Goal: Transaction & Acquisition: Purchase product/service

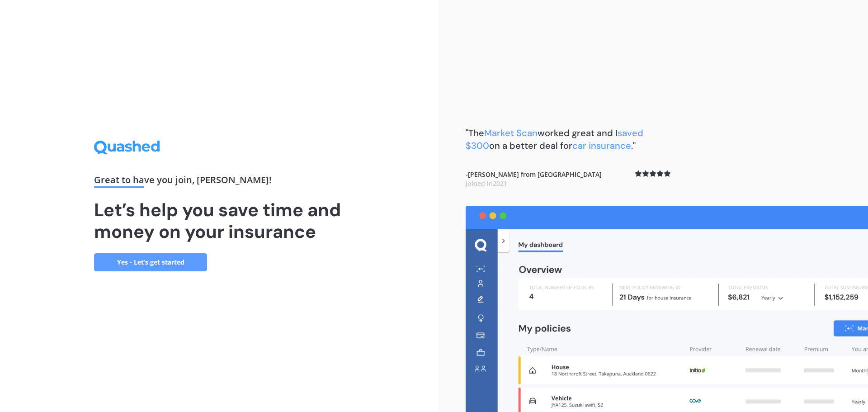
click at [414, 237] on div "Great to have you join , [PERSON_NAME] ! Let’s help you save time and money on …" at bounding box center [219, 206] width 438 height 412
click at [162, 265] on link "Yes - Let’s get started" at bounding box center [150, 262] width 113 height 18
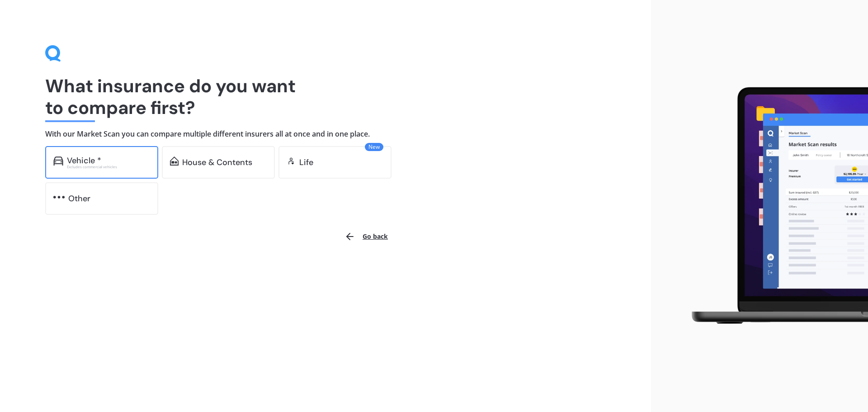
click at [118, 171] on div "Vehicle * Excludes commercial vehicles" at bounding box center [101, 162] width 113 height 33
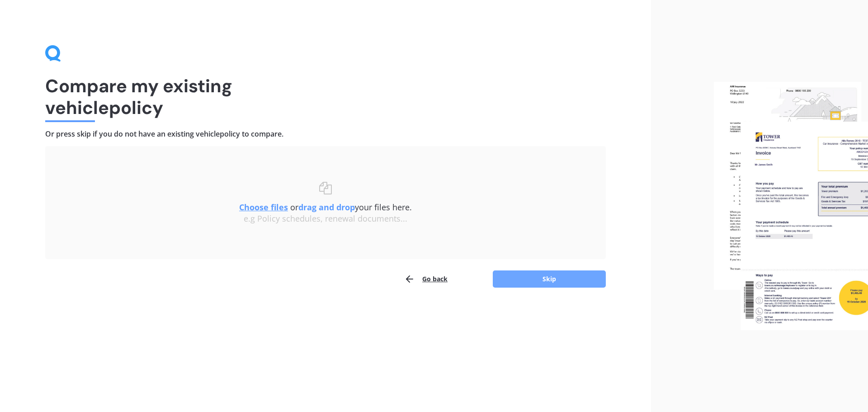
click at [538, 280] on button "Skip" at bounding box center [549, 278] width 113 height 17
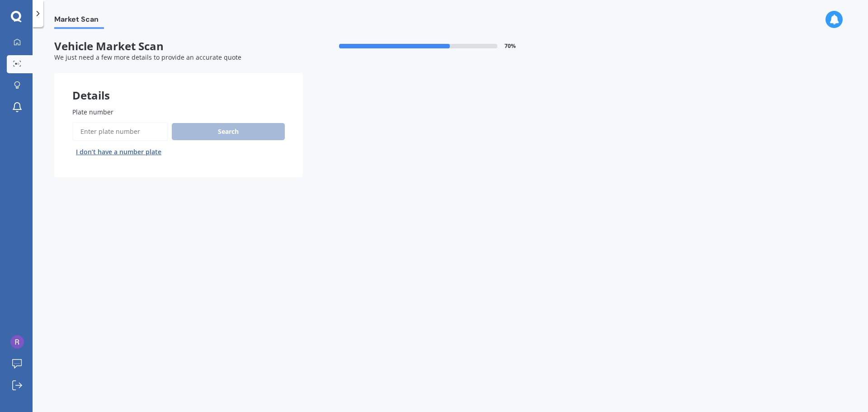
click at [88, 150] on button "I don’t have a number plate" at bounding box center [118, 152] width 93 height 14
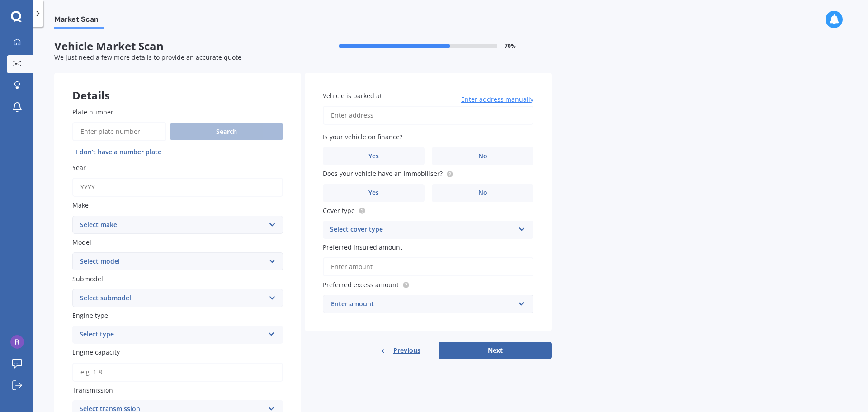
click at [103, 183] on input "Year" at bounding box center [177, 187] width 211 height 19
type input "2023"
click at [125, 221] on select "Select make AC ALFA ROMEO ASTON [PERSON_NAME] AUDI AUSTIN BEDFORD Bentley BMW B…" at bounding box center [177, 225] width 211 height 18
select select "TOYOTA"
click at [72, 216] on select "Select make AC ALFA ROMEO ASTON [PERSON_NAME] AUDI AUSTIN BEDFORD Bentley BMW B…" at bounding box center [177, 225] width 211 height 18
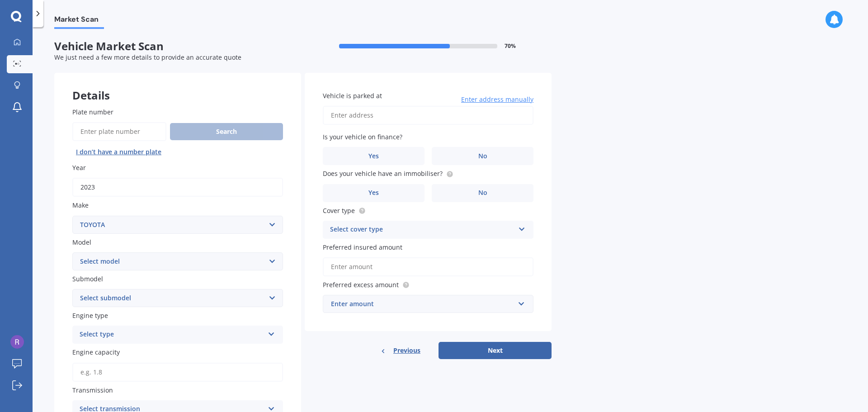
click at [169, 261] on select "Select model 4 Runner 86 [PERSON_NAME] Alphard Altezza Aqua Aristo Aurion Auris…" at bounding box center [177, 261] width 211 height 18
select select "AQUA"
click at [72, 252] on select "Select model 4 Runner 86 [PERSON_NAME] Alphard Altezza Aqua Aristo Aurion Auris…" at bounding box center [177, 261] width 211 height 18
click at [82, 296] on select "Select submodel (All Other) Hatchback Hybrid" at bounding box center [177, 298] width 211 height 18
select select "HYBRID"
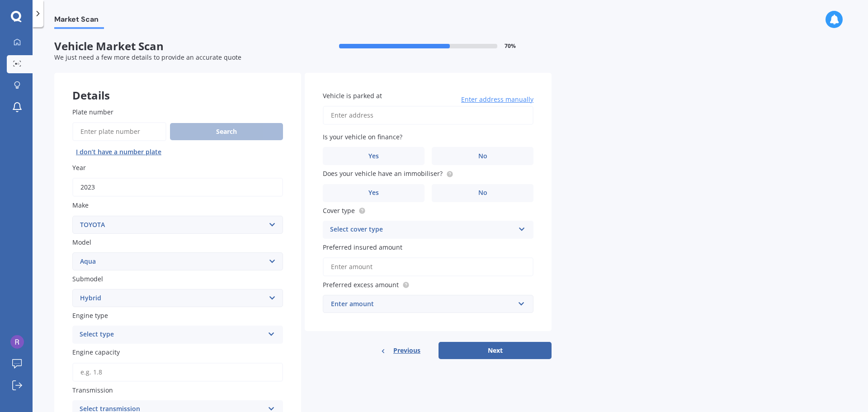
click at [72, 289] on select "Select submodel (All Other) Hatchback Hybrid" at bounding box center [177, 298] width 211 height 18
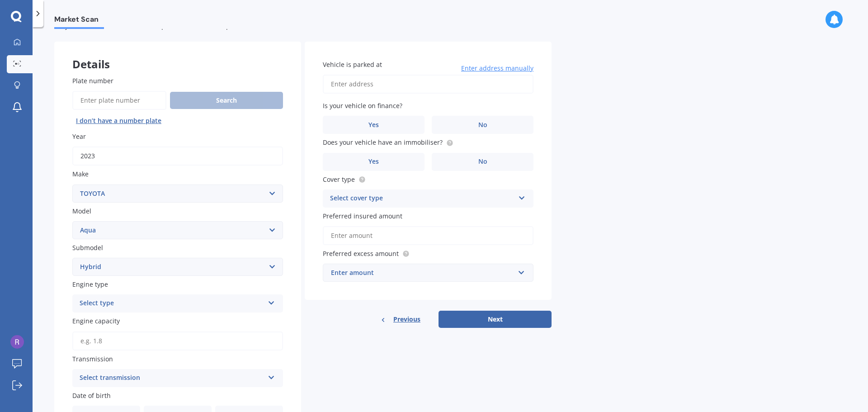
scroll to position [45, 0]
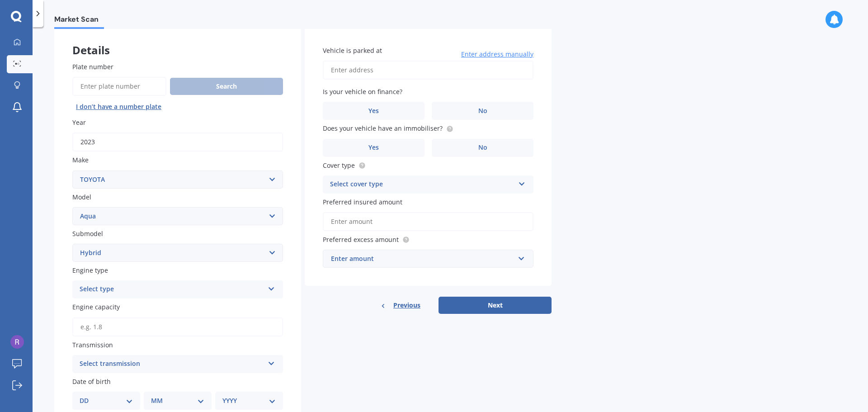
click at [88, 289] on div "Select type" at bounding box center [172, 289] width 184 height 11
click at [93, 352] on span "Hybrid" at bounding box center [90, 355] width 21 height 9
click at [57, 316] on div "Plate number Search I don’t have a number plate Year [DATE] Make Select make AC…" at bounding box center [177, 309] width 247 height 531
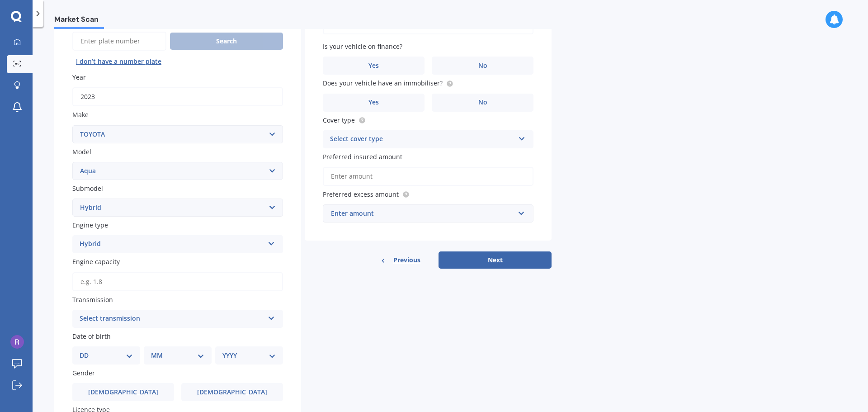
click at [89, 317] on div "Select transmission" at bounding box center [172, 318] width 184 height 11
drag, startPoint x: 92, startPoint y: 351, endPoint x: 93, endPoint y: 339, distance: 11.8
click at [93, 339] on div "Auto Manual Other" at bounding box center [177, 353] width 211 height 50
click at [94, 320] on div "Select transmission" at bounding box center [174, 319] width 180 height 10
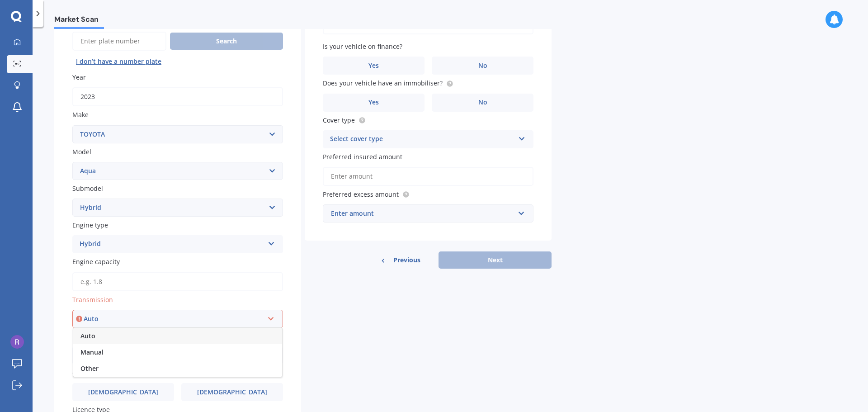
click at [94, 318] on div "Auto" at bounding box center [174, 319] width 180 height 10
click at [39, 327] on div "Market Scan Vehicle Market Scan 70 % We just need a few more details to provide…" at bounding box center [450, 221] width 835 height 385
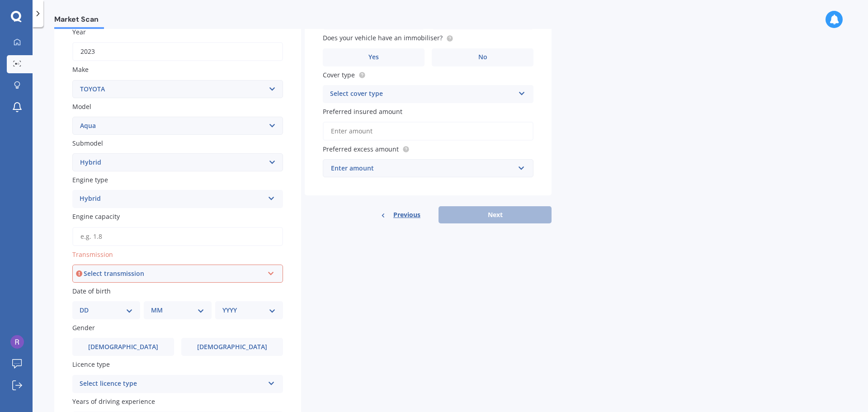
click at [88, 313] on select "DD 01 02 03 04 05 06 07 08 09 10 11 12 13 14 15 16 17 18 19 20 21 22 23 24 25 2…" at bounding box center [106, 310] width 53 height 10
select select "21"
click at [87, 305] on select "DD 01 02 03 04 05 06 07 08 09 10 11 12 13 14 15 16 17 18 19 20 21 22 23 24 25 2…" at bounding box center [106, 310] width 53 height 10
click at [170, 310] on select "MM 01 02 03 04 05 06 07 08 09 10 11 12" at bounding box center [180, 310] width 50 height 10
select select "04"
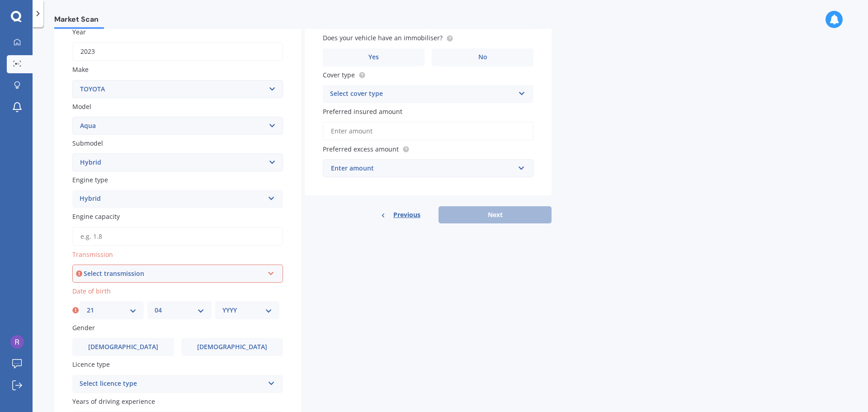
click at [155, 305] on select "MM 01 02 03 04 05 06 07 08 09 10 11 12" at bounding box center [180, 310] width 50 height 10
click at [243, 310] on select "YYYY 2025 2024 2023 2022 2021 2020 2019 2018 2017 2016 2015 2014 2013 2012 2011…" at bounding box center [247, 310] width 50 height 10
select select "1966"
click at [222, 305] on select "YYYY 2025 2024 2023 2022 2021 2020 2019 2018 2017 2016 2015 2014 2013 2012 2011…" at bounding box center [247, 310] width 50 height 10
click at [120, 343] on span "[DEMOGRAPHIC_DATA]" at bounding box center [123, 347] width 72 height 8
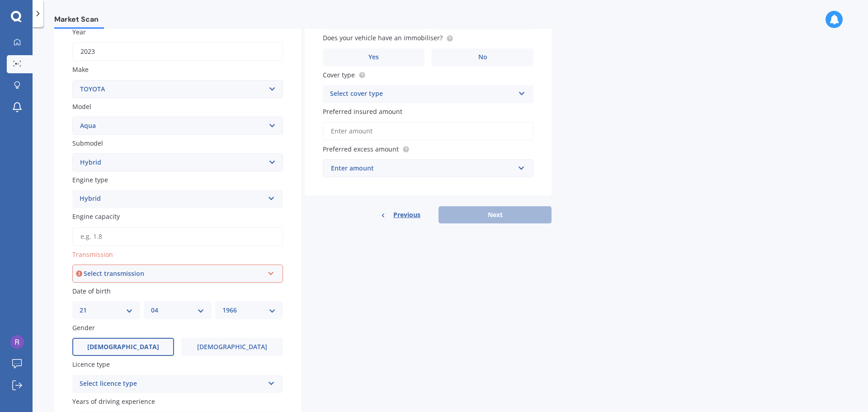
click at [0, 0] on input "[DEMOGRAPHIC_DATA]" at bounding box center [0, 0] width 0 height 0
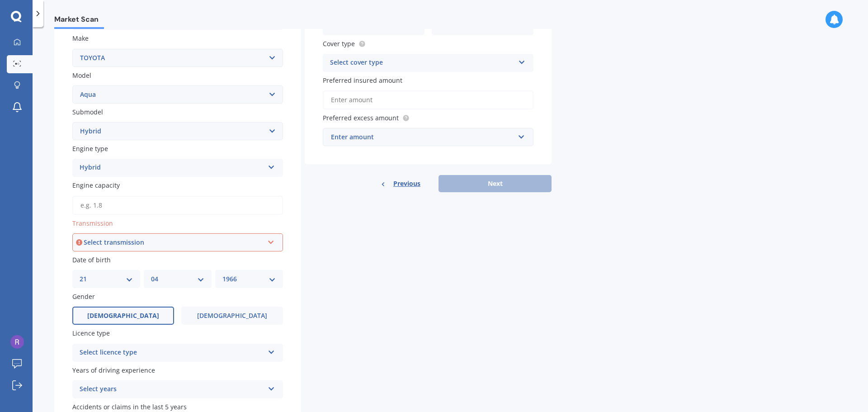
scroll to position [181, 0]
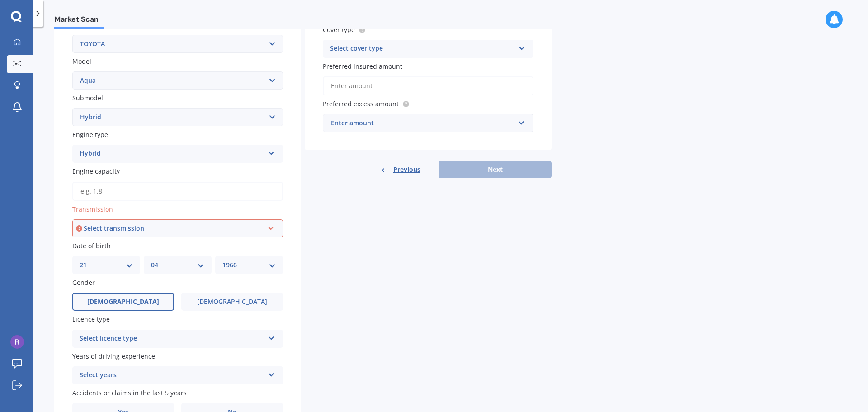
click at [87, 340] on div "Select licence type" at bounding box center [172, 338] width 184 height 11
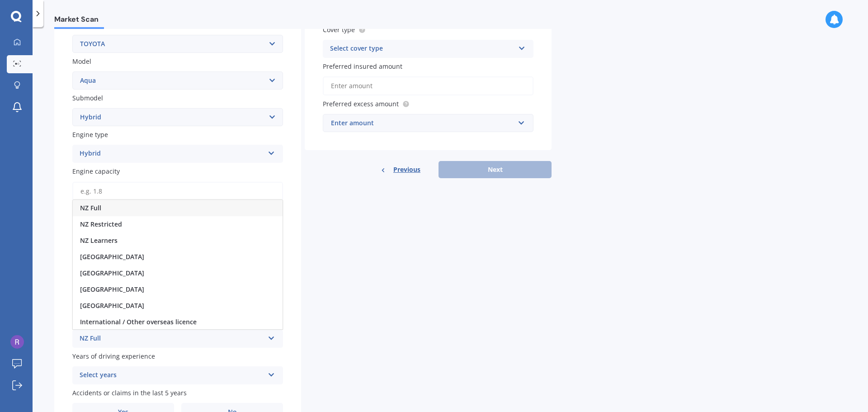
click at [109, 207] on div "NZ Full" at bounding box center [178, 208] width 210 height 16
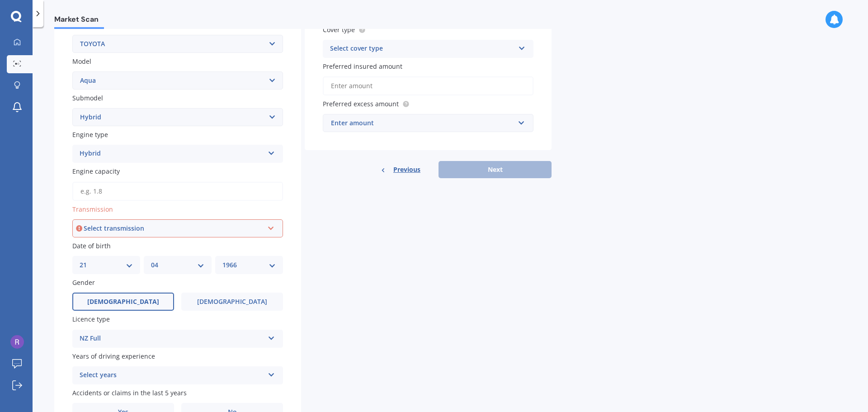
click at [93, 230] on div "Select transmission" at bounding box center [174, 228] width 180 height 10
click at [94, 243] on span "Auto" at bounding box center [87, 245] width 15 height 9
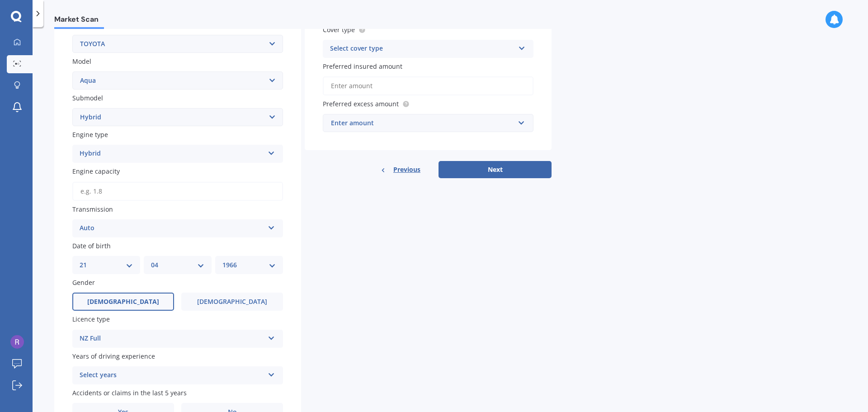
click at [49, 282] on div "Market Scan Vehicle Market Scan 70 % We just need a few more details to provide…" at bounding box center [450, 221] width 835 height 385
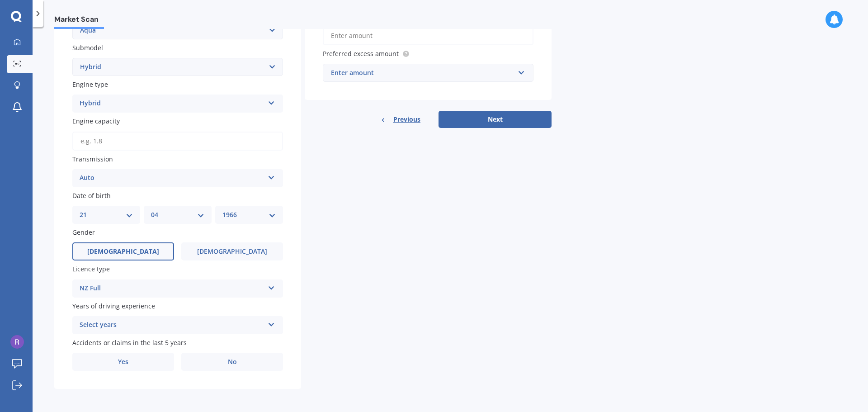
scroll to position [231, 0]
click at [80, 322] on div "Select years" at bounding box center [172, 324] width 184 height 11
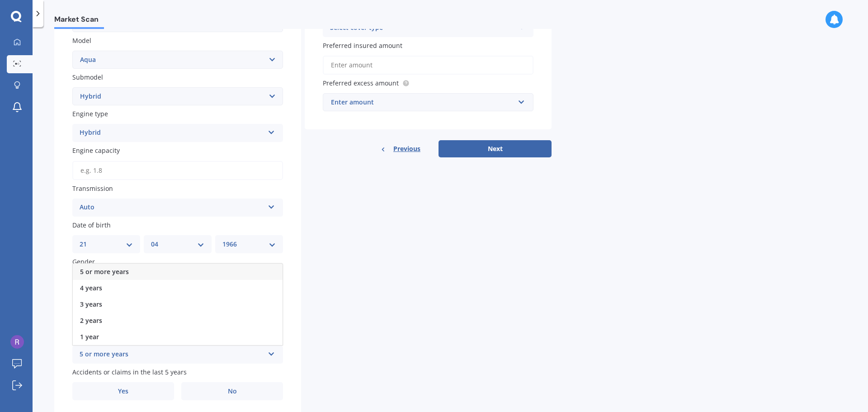
scroll to position [186, 0]
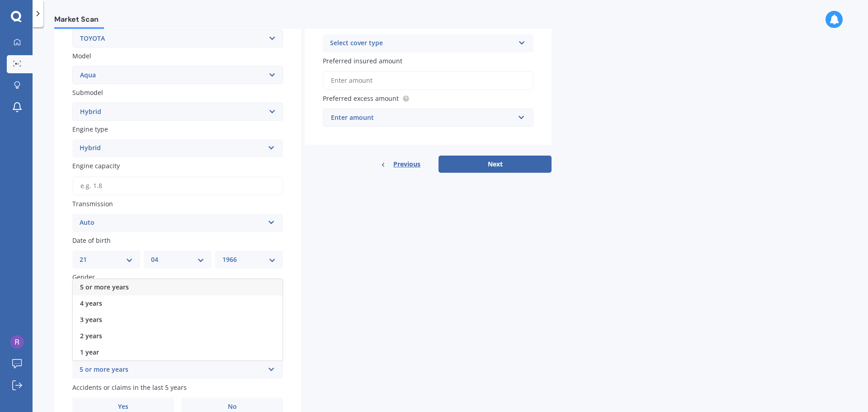
click at [98, 284] on span "5 or more years" at bounding box center [104, 286] width 49 height 9
click at [47, 300] on div "Market Scan Vehicle Market Scan 70 % We just need a few more details to provide…" at bounding box center [450, 221] width 835 height 385
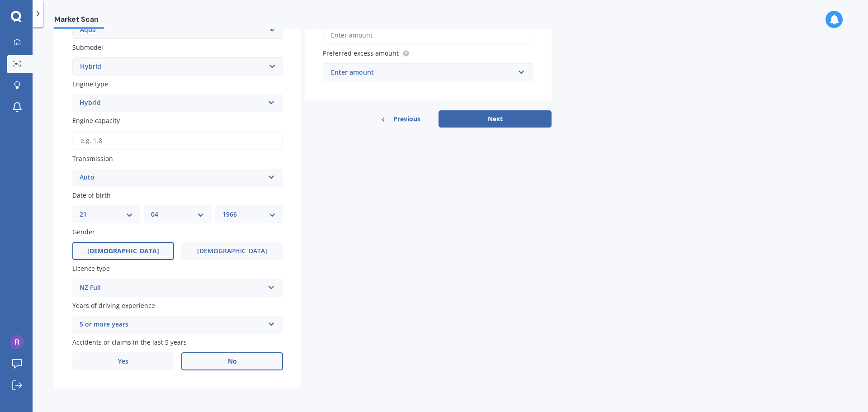
click at [242, 363] on label "No" at bounding box center [232, 361] width 102 height 18
click at [0, 0] on input "No" at bounding box center [0, 0] width 0 height 0
click at [423, 75] on div "Enter amount" at bounding box center [422, 72] width 183 height 10
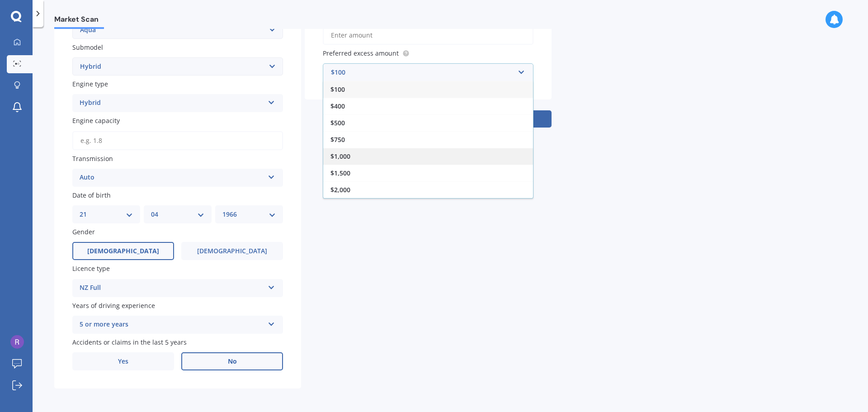
click at [370, 152] on div "$1,000" at bounding box center [428, 156] width 210 height 17
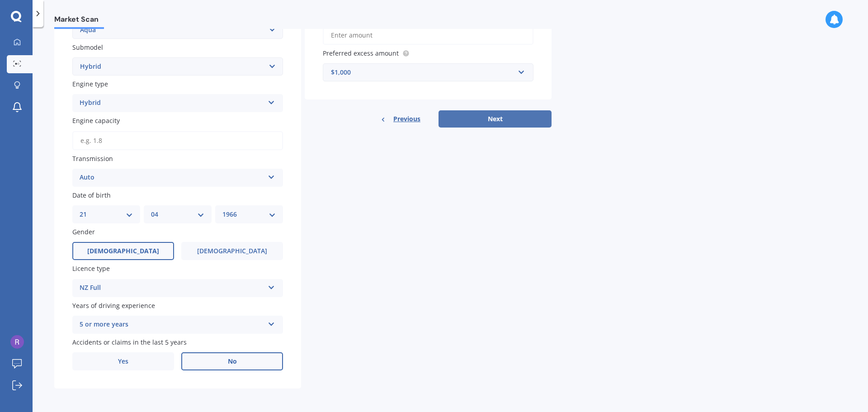
click at [503, 119] on button "Next" at bounding box center [494, 118] width 113 height 17
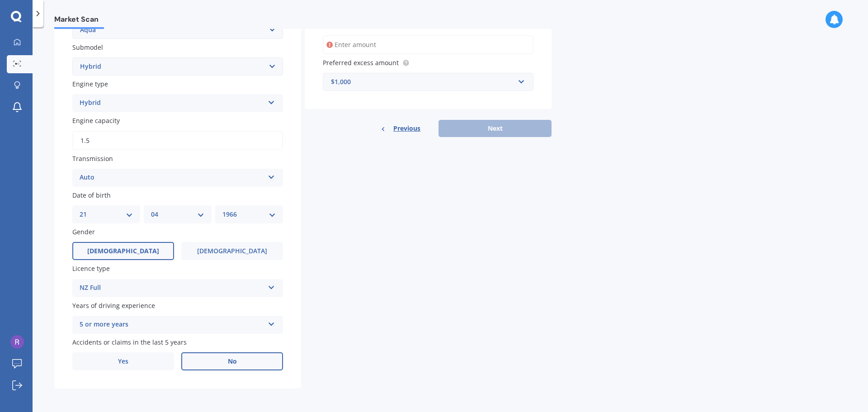
type input "1.5"
click at [354, 157] on div "Details Plate number Search I don’t have a number plate Year [DATE] Make Select…" at bounding box center [302, 114] width 497 height 547
click at [372, 78] on div "$1,000" at bounding box center [422, 82] width 183 height 10
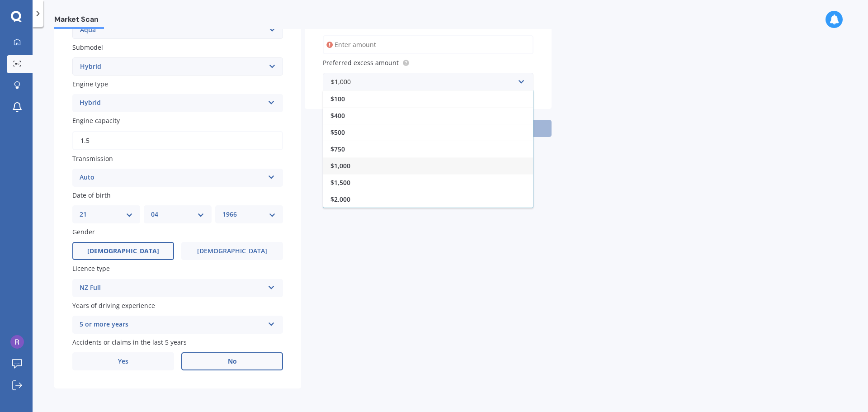
click at [380, 46] on input "Preferred insured amount" at bounding box center [428, 44] width 211 height 19
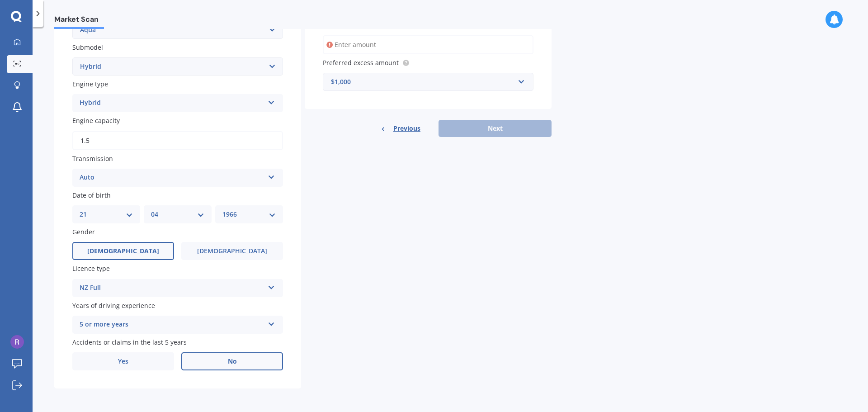
click at [369, 80] on div "$1,000" at bounding box center [422, 82] width 183 height 10
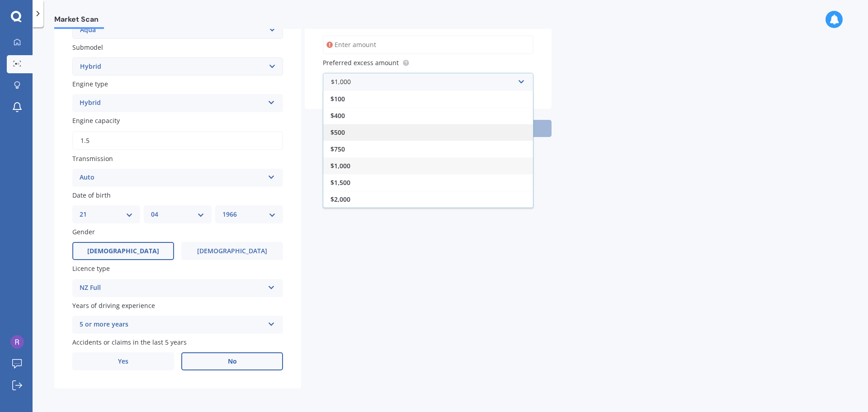
click at [356, 133] on div "$500" at bounding box center [428, 132] width 210 height 17
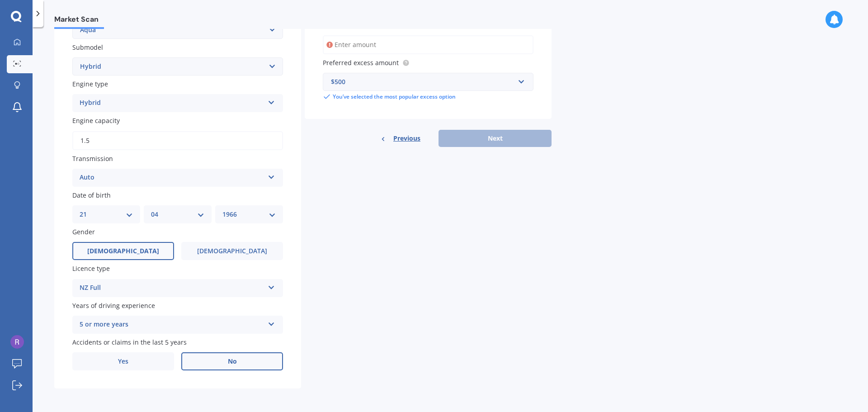
click at [346, 178] on div "Details Plate number Search I don’t have a number plate Year [DATE] Make Select…" at bounding box center [302, 114] width 497 height 547
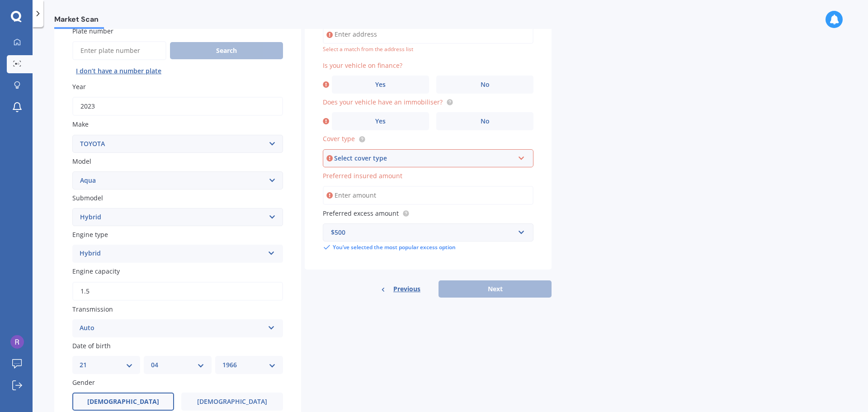
scroll to position [0, 0]
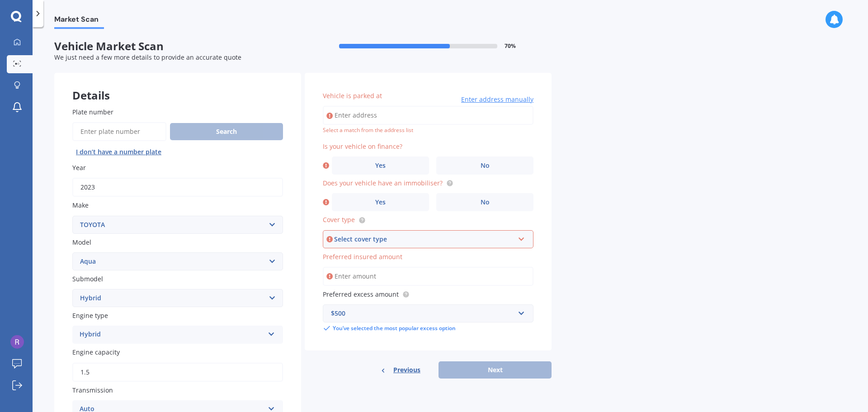
click at [341, 113] on input "Vehicle is parked at" at bounding box center [428, 115] width 211 height 19
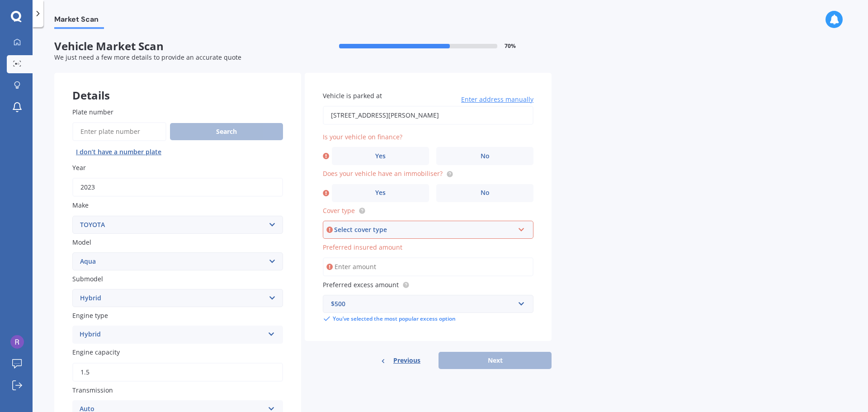
click at [331, 113] on input "[STREET_ADDRESS][PERSON_NAME]" at bounding box center [428, 115] width 211 height 19
type input "[STREET_ADDRESS][PERSON_NAME]"
click at [400, 152] on label "Yes" at bounding box center [380, 156] width 97 height 18
click at [0, 0] on input "Yes" at bounding box center [0, 0] width 0 height 0
click at [381, 192] on span "Yes" at bounding box center [380, 193] width 11 height 8
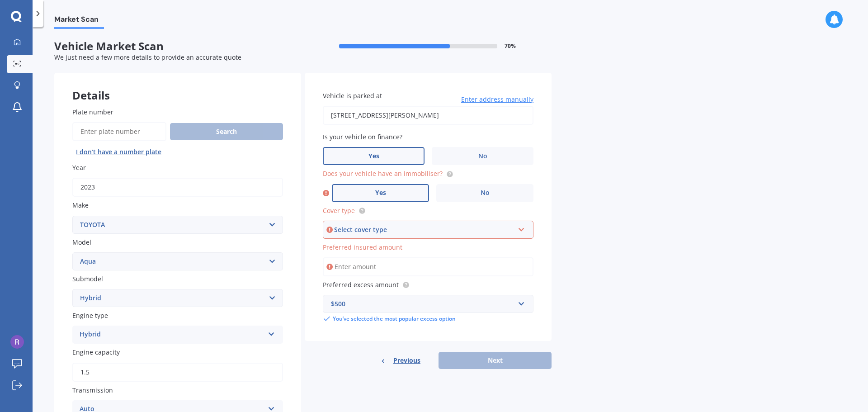
click at [0, 0] on input "Yes" at bounding box center [0, 0] width 0 height 0
click at [519, 229] on icon at bounding box center [521, 228] width 8 height 6
click at [353, 247] on span "Comprehensive" at bounding box center [355, 246] width 48 height 9
click at [436, 268] on input "Preferred insured amount" at bounding box center [428, 266] width 211 height 19
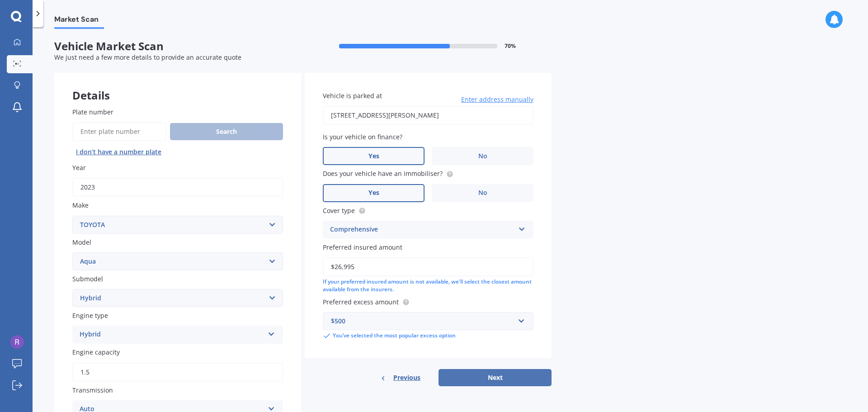
type input "$26,995"
click at [495, 381] on button "Next" at bounding box center [494, 377] width 113 height 17
select select "21"
select select "04"
select select "1966"
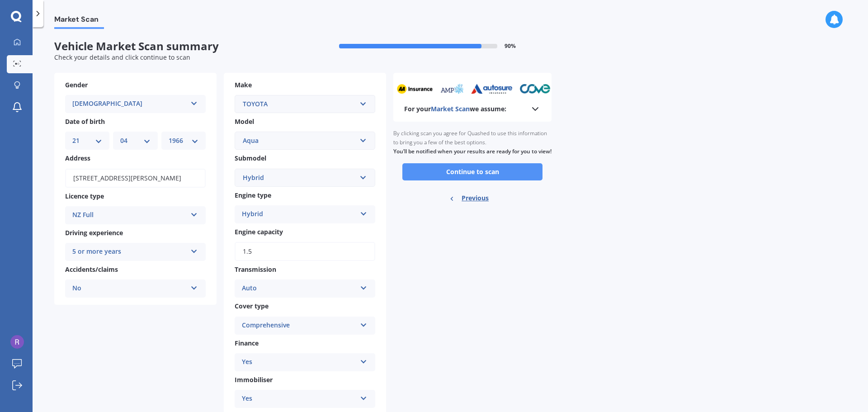
click at [442, 178] on button "Continue to scan" at bounding box center [472, 171] width 140 height 17
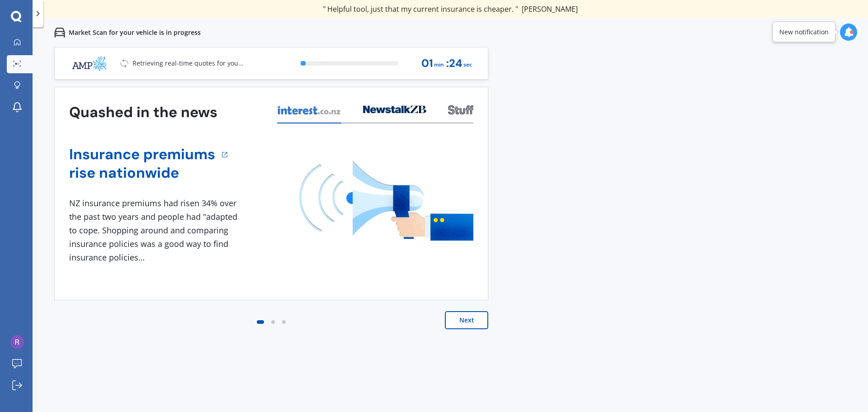
click at [465, 324] on button "Next" at bounding box center [466, 320] width 43 height 18
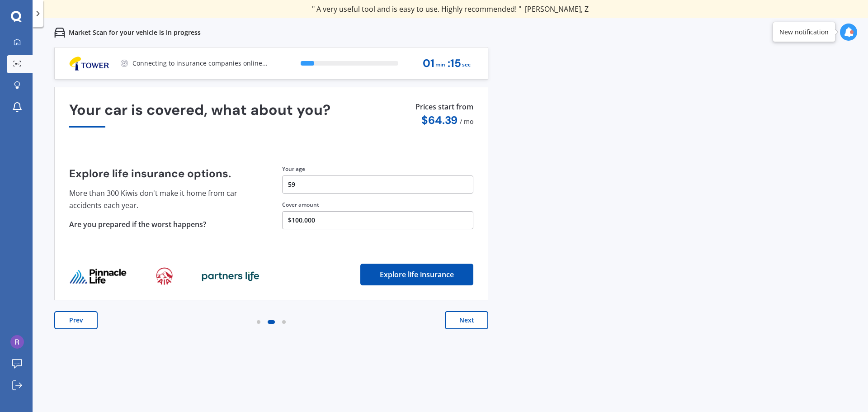
click at [466, 320] on button "Next" at bounding box center [466, 320] width 43 height 18
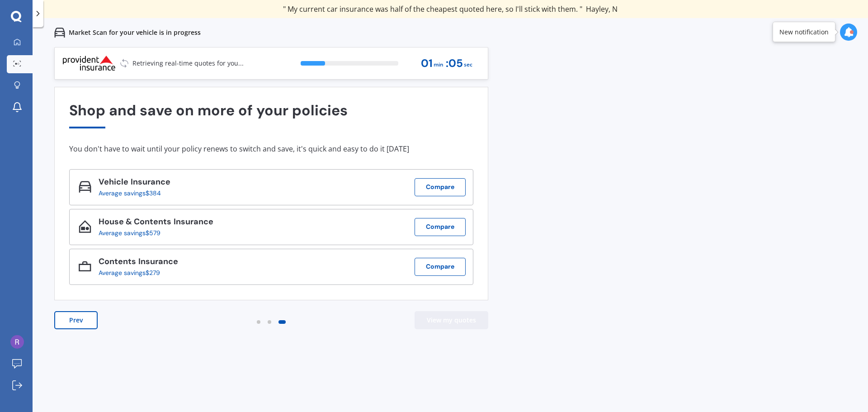
click at [449, 326] on button "View my quotes" at bounding box center [451, 320] width 74 height 18
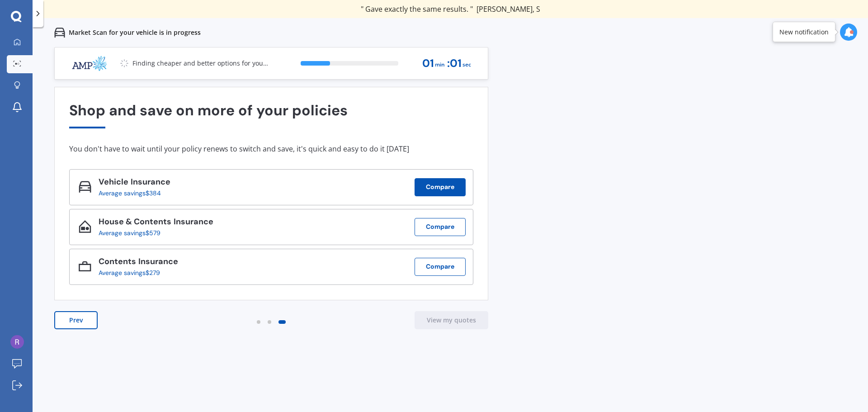
click at [437, 185] on button "Compare" at bounding box center [439, 187] width 51 height 18
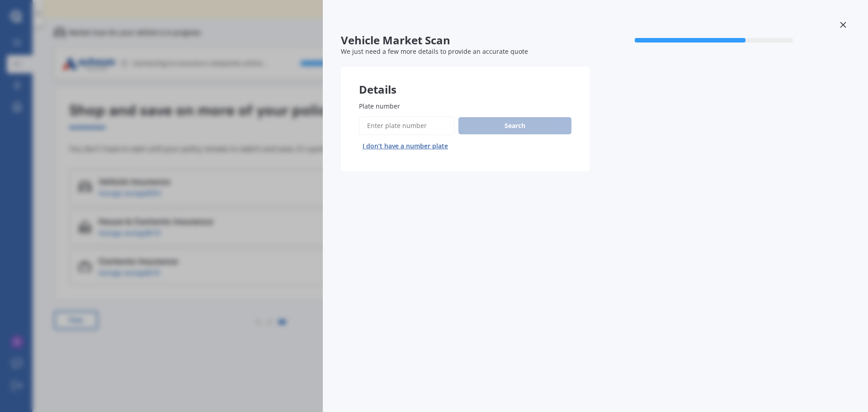
click at [842, 24] on icon at bounding box center [843, 25] width 6 height 6
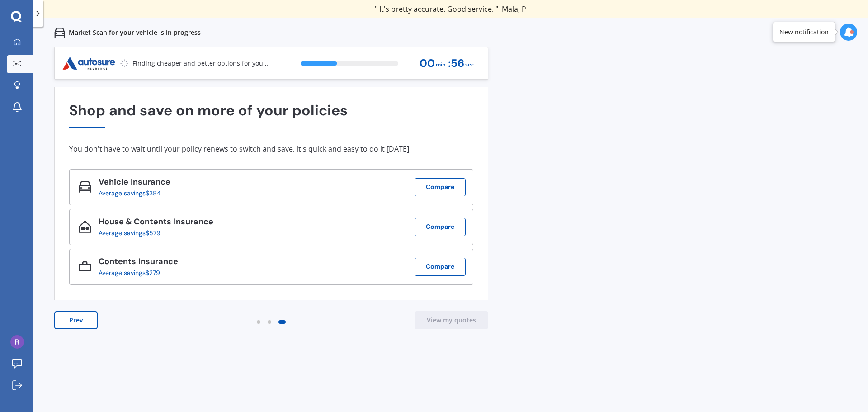
click at [564, 175] on div "Previous 80,000+ Kiwis have signed up to shop and save on insurance with us " H…" at bounding box center [450, 253] width 835 height 412
click at [316, 142] on div "Shop and save on more of your policies You don't have to wait until your policy…" at bounding box center [271, 193] width 404 height 183
click at [447, 320] on button "View my quotes" at bounding box center [451, 320] width 74 height 18
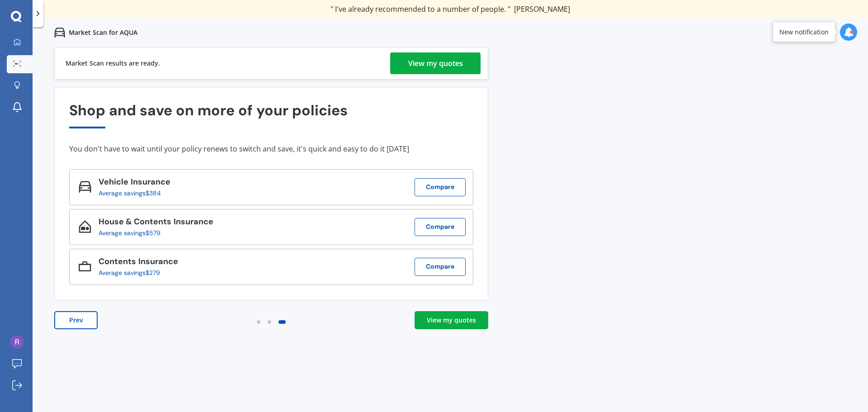
click at [443, 326] on link "View my quotes" at bounding box center [451, 320] width 74 height 18
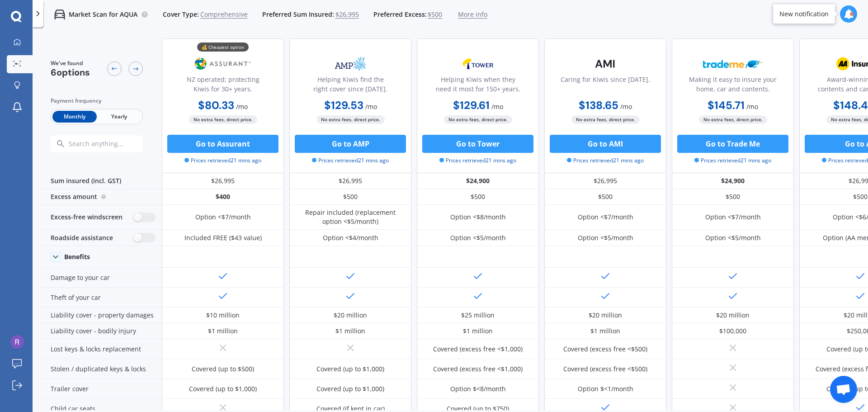
click at [117, 118] on span "Yearly" at bounding box center [119, 117] width 44 height 12
click at [74, 120] on span "Monthly" at bounding box center [74, 117] width 44 height 12
click at [116, 70] on icon at bounding box center [114, 68] width 7 height 7
click at [113, 71] on icon at bounding box center [114, 68] width 7 height 7
click at [138, 66] on icon at bounding box center [135, 68] width 7 height 7
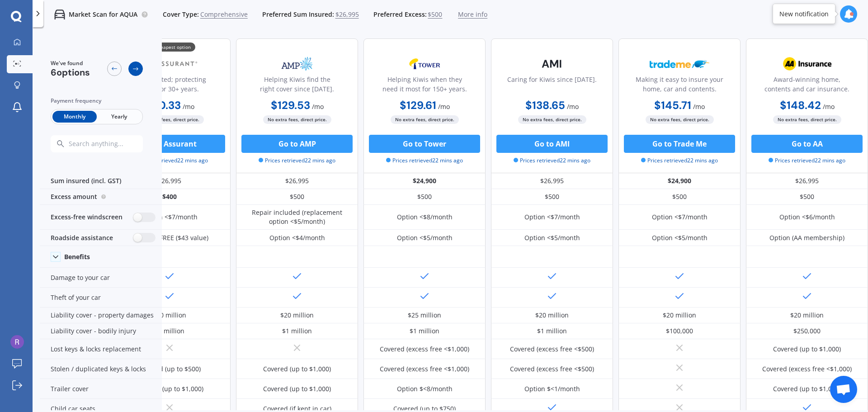
scroll to position [0, 58]
click at [136, 66] on icon at bounding box center [135, 68] width 7 height 7
click at [118, 66] on icon at bounding box center [114, 68] width 7 height 7
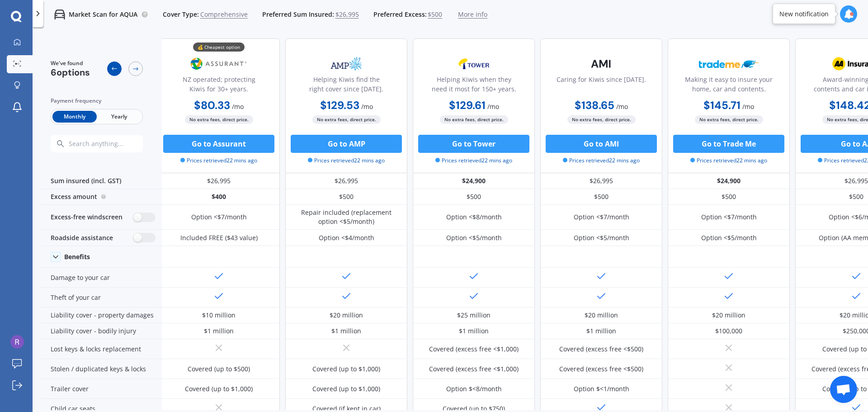
scroll to position [0, 0]
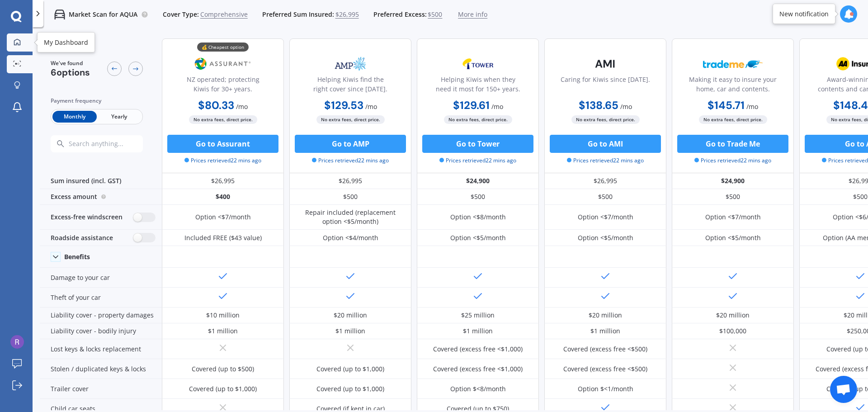
click at [19, 43] on icon at bounding box center [17, 41] width 7 height 7
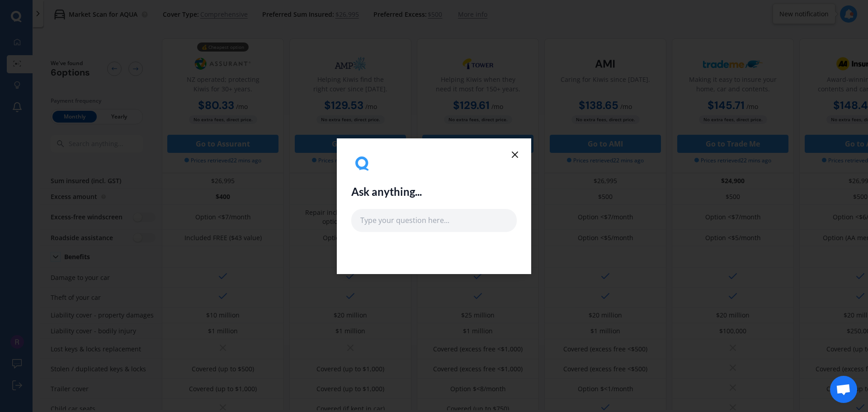
click at [517, 153] on line at bounding box center [514, 154] width 5 height 5
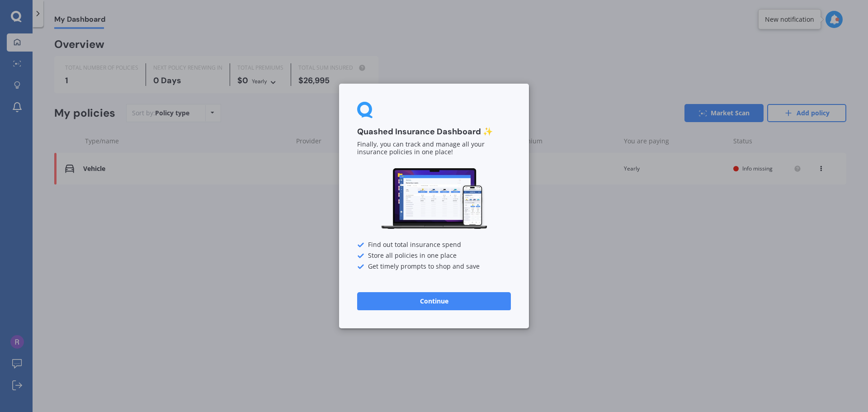
click at [409, 305] on button "Continue" at bounding box center [434, 301] width 154 height 18
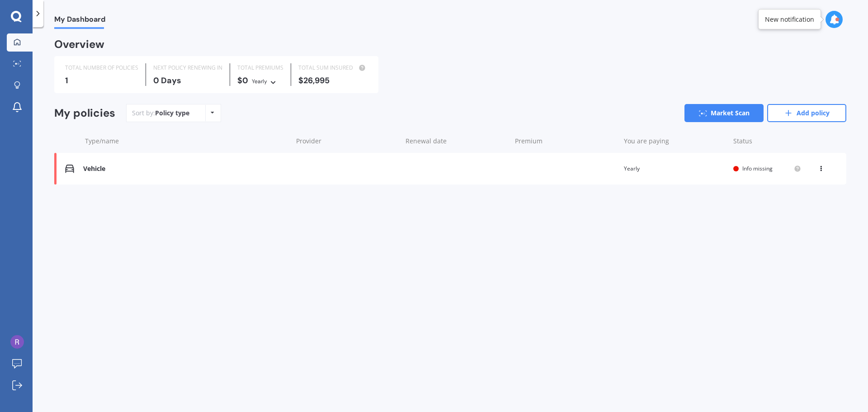
click at [820, 167] on icon at bounding box center [821, 166] width 6 height 5
click at [802, 205] on div "Delete" at bounding box center [800, 204] width 89 height 18
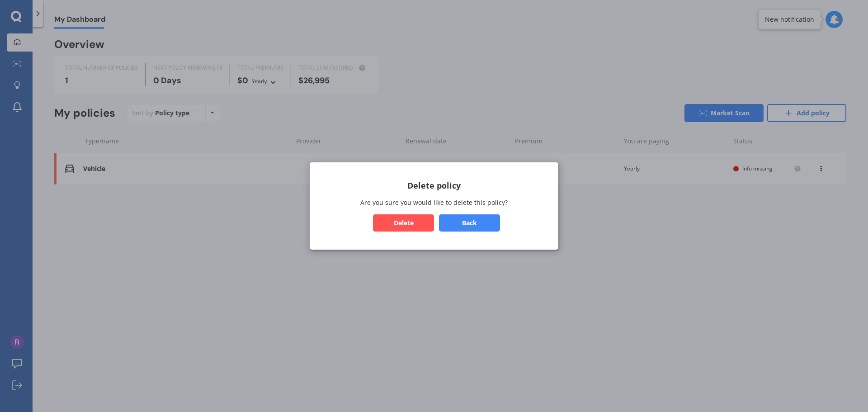
click at [414, 219] on button "Delete" at bounding box center [403, 222] width 61 height 17
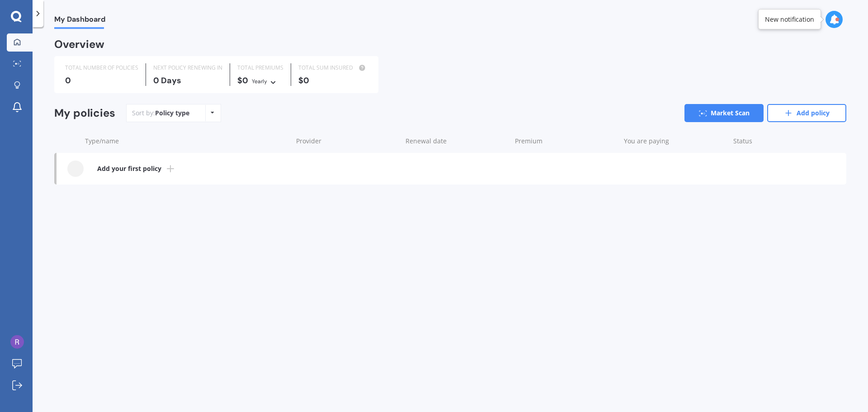
click at [144, 247] on div "My Dashboard Overview TOTAL NUMBER OF POLICIES 0 NEXT POLICY RENEWING [DATE] TO…" at bounding box center [450, 221] width 835 height 385
click at [798, 111] on link "Add policy" at bounding box center [806, 113] width 79 height 18
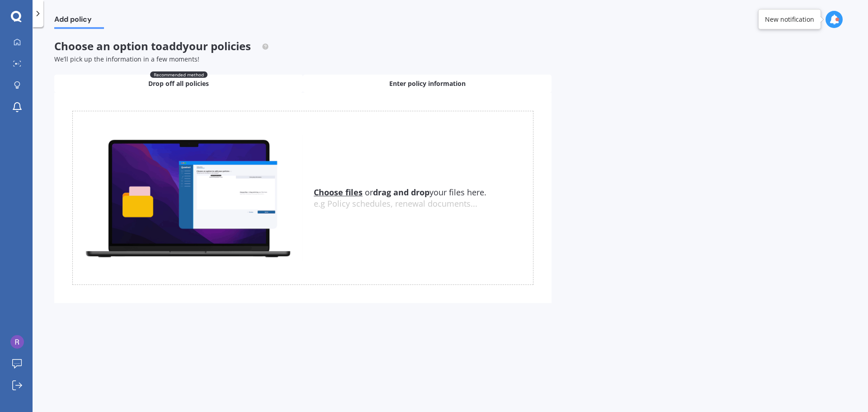
click at [411, 81] on span "Enter policy information" at bounding box center [427, 83] width 76 height 9
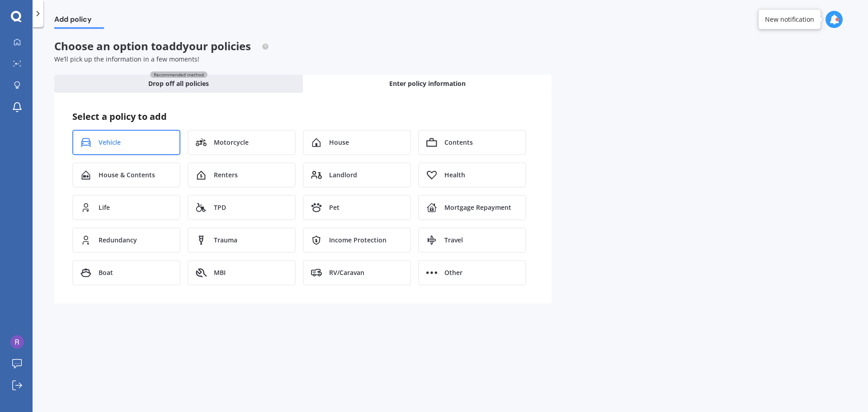
click at [109, 135] on div "Vehicle" at bounding box center [126, 142] width 108 height 25
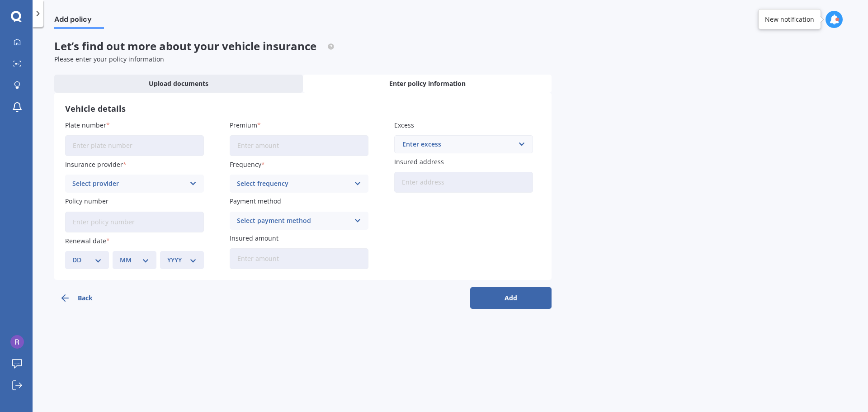
click at [142, 137] on input "Plate number" at bounding box center [134, 145] width 139 height 21
click at [16, 41] on icon at bounding box center [17, 41] width 7 height 7
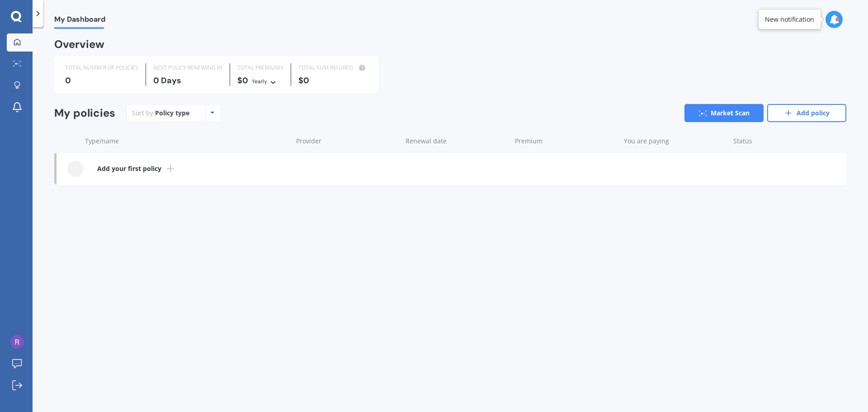
click at [118, 169] on b "Add your first policy" at bounding box center [129, 168] width 64 height 9
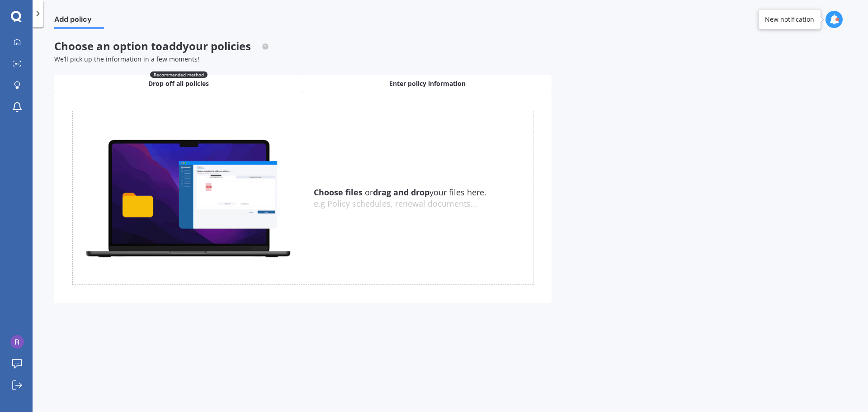
click at [408, 84] on span "Enter policy information" at bounding box center [427, 83] width 76 height 9
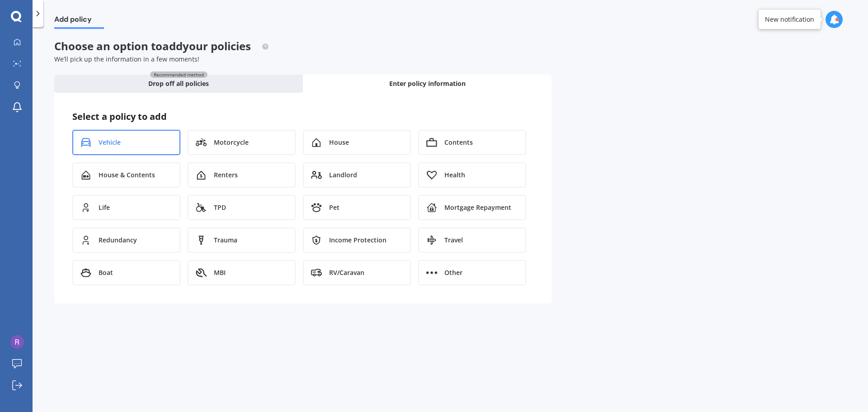
click at [114, 142] on span "Vehicle" at bounding box center [110, 142] width 22 height 9
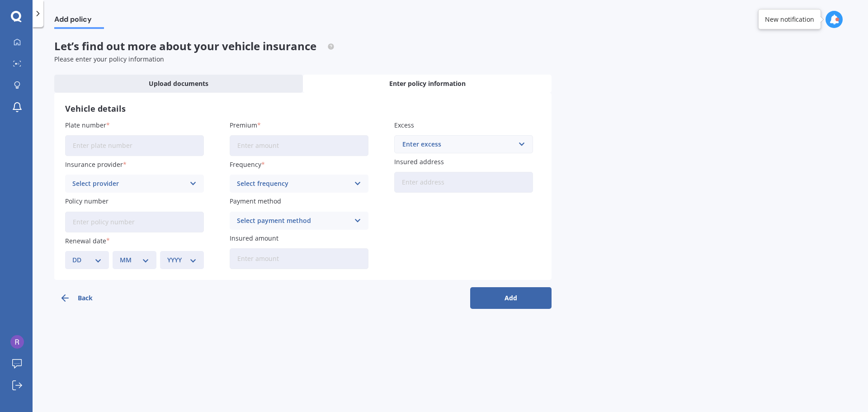
click at [113, 143] on input "Plate number" at bounding box center [134, 145] width 139 height 21
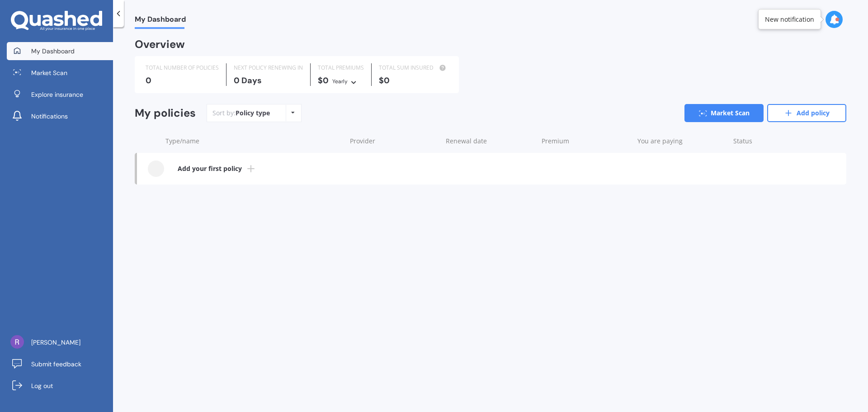
click at [168, 79] on div "0" at bounding box center [182, 80] width 73 height 9
drag, startPoint x: 87, startPoint y: 77, endPoint x: 81, endPoint y: 75, distance: 5.7
click at [86, 76] on link "Market Scan" at bounding box center [60, 73] width 106 height 18
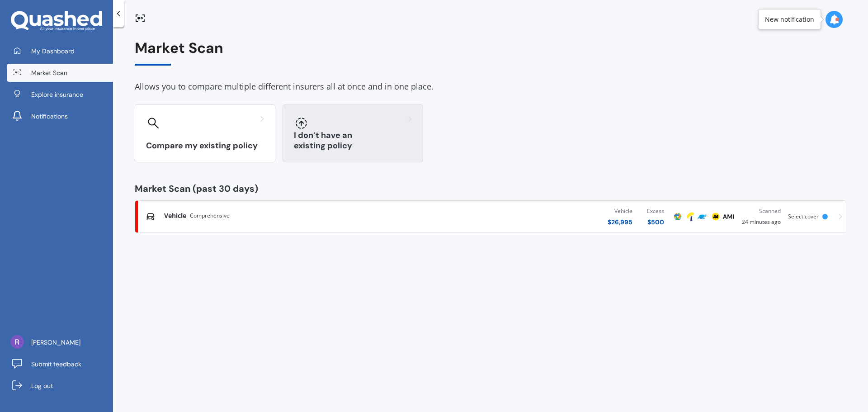
click at [352, 131] on div "I don’t have an existing policy" at bounding box center [352, 133] width 141 height 58
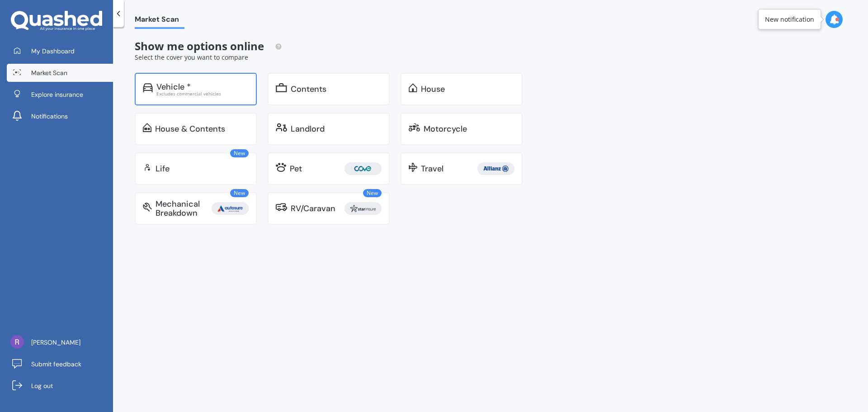
click at [207, 94] on div "Excludes commercial vehicles" at bounding box center [202, 93] width 92 height 5
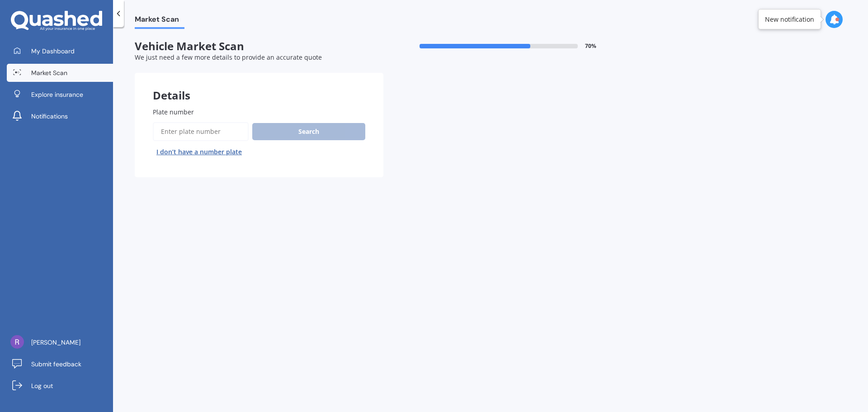
click at [211, 155] on button "I don’t have a number plate" at bounding box center [199, 152] width 93 height 14
select select "21"
select select "04"
select select "1966"
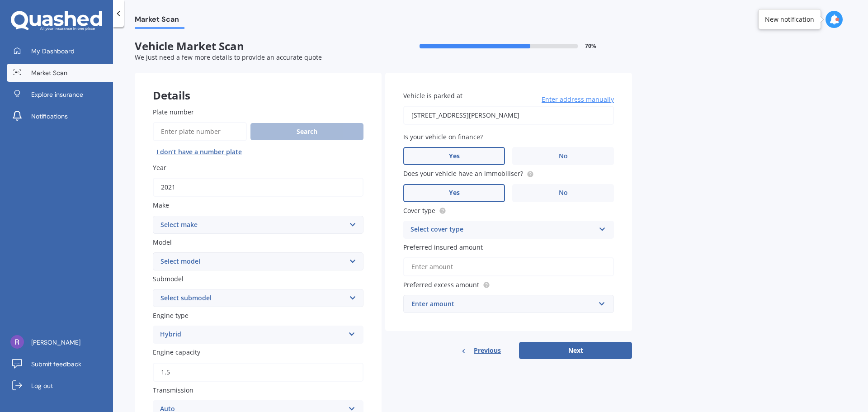
click at [221, 191] on input "2021" at bounding box center [258, 187] width 211 height 19
type input "2023"
click at [214, 231] on select "Select make AC ALFA ROMEO ASTON [PERSON_NAME] AUDI AUSTIN BEDFORD Bentley BMW B…" at bounding box center [258, 225] width 211 height 18
select select "TOYOTA"
click at [153, 216] on select "Select make AC ALFA ROMEO ASTON [PERSON_NAME] AUDI AUSTIN BEDFORD Bentley BMW B…" at bounding box center [258, 225] width 211 height 18
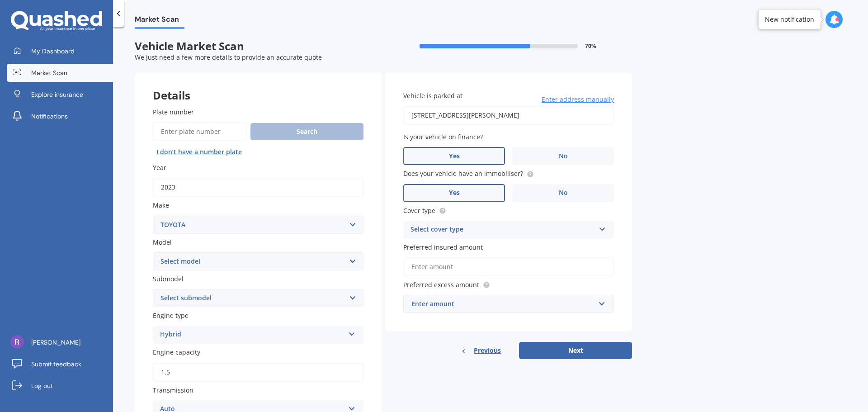
click at [241, 261] on select "Select model 4 Runner 86 [PERSON_NAME] Alphard Altezza Aqua Aristo Aurion Auris…" at bounding box center [258, 261] width 211 height 18
select select "AQUA"
click at [153, 252] on select "Select model 4 Runner 86 [PERSON_NAME] Alphard Altezza Aqua Aristo Aurion Auris…" at bounding box center [258, 261] width 211 height 18
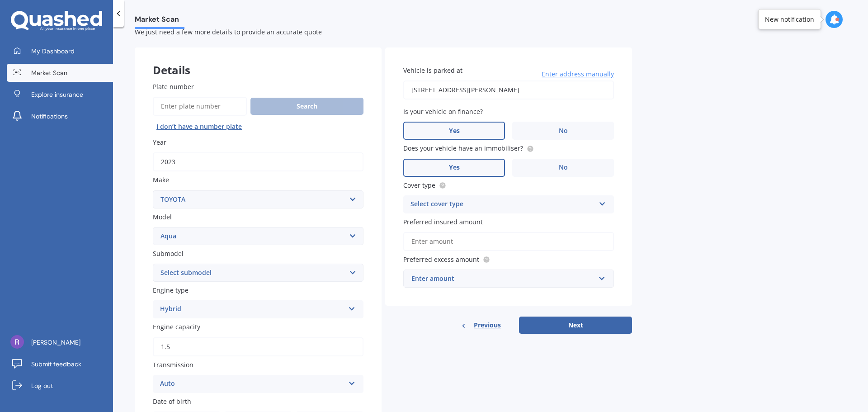
scroll to position [90, 0]
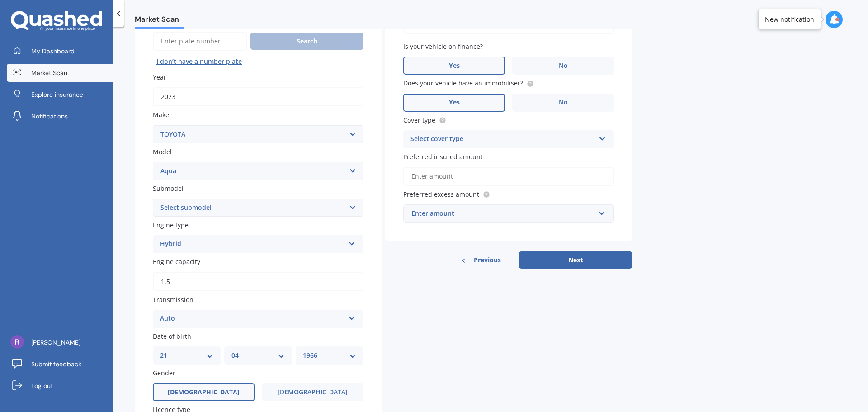
click at [232, 209] on select "Select submodel (All Other) Hatchback Hybrid" at bounding box center [258, 207] width 211 height 18
select select "HATCHBACK"
click at [153, 198] on select "Select submodel (All Other) Hatchback Hybrid" at bounding box center [258, 207] width 211 height 18
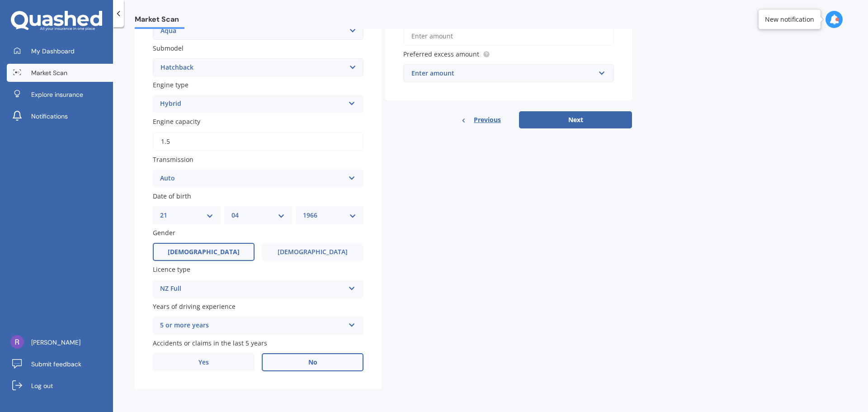
scroll to position [231, 0]
click at [390, 307] on div "Details Plate number Search I don’t have a number plate Year [DATE] Make Select…" at bounding box center [383, 114] width 497 height 547
click at [416, 71] on div "Enter amount" at bounding box center [502, 72] width 183 height 10
type input "1500"
click at [575, 118] on button "Next" at bounding box center [575, 118] width 113 height 17
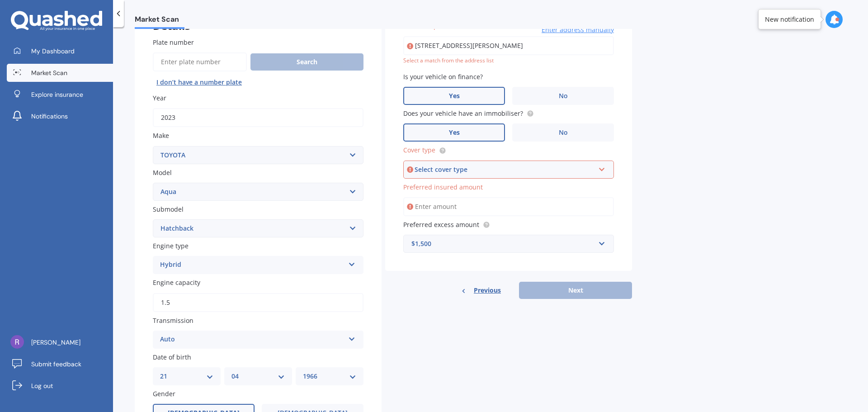
scroll to position [62, 0]
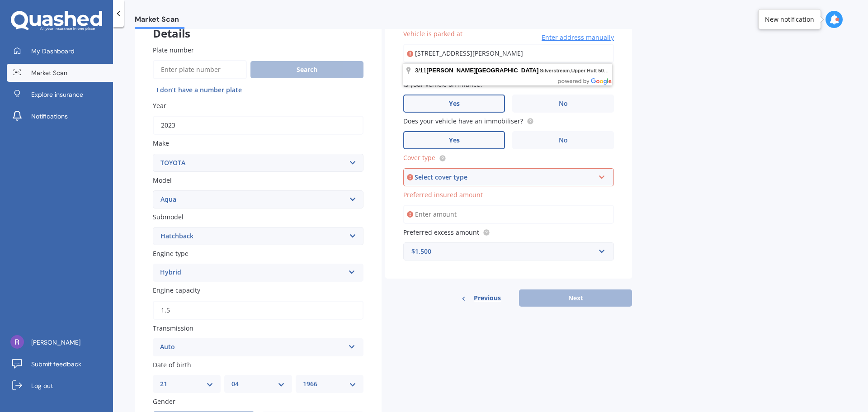
click at [533, 173] on div "Select cover type" at bounding box center [504, 177] width 180 height 10
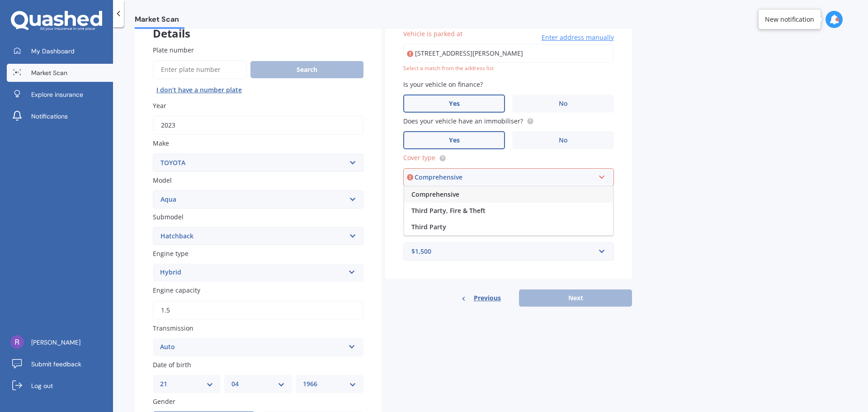
click at [452, 192] on span "Comprehensive" at bounding box center [435, 194] width 48 height 9
click at [521, 213] on input "Preferred insured amount" at bounding box center [508, 214] width 211 height 19
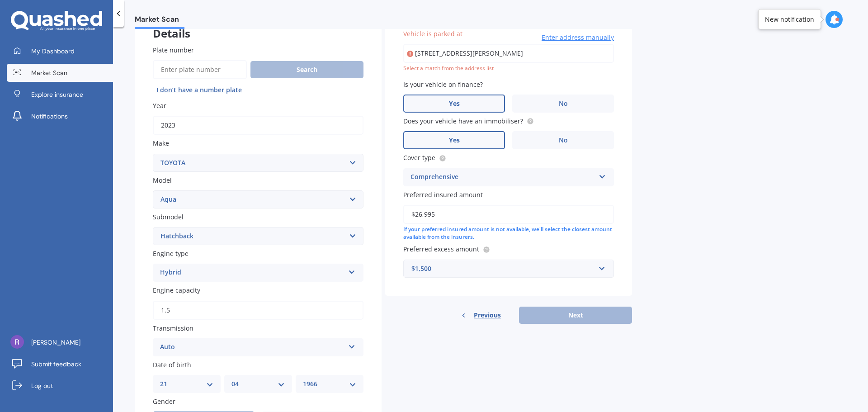
type input "$26,995"
click at [688, 242] on div "Market Scan Vehicle Market Scan 70 % We just need a few more details to provide…" at bounding box center [490, 221] width 755 height 385
click at [556, 53] on input "[STREET_ADDRESS][PERSON_NAME]" at bounding box center [508, 53] width 211 height 19
type input "[STREET_ADDRESS][PERSON_NAME]"
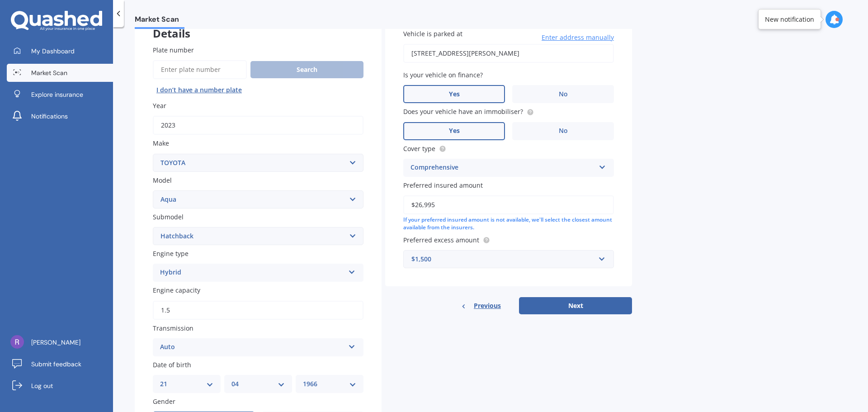
click at [671, 95] on div "Market Scan Vehicle Market Scan 70 % We just need a few more details to provide…" at bounding box center [490, 221] width 755 height 385
click at [575, 306] on button "Next" at bounding box center [575, 305] width 113 height 17
select select "21"
select select "04"
select select "1966"
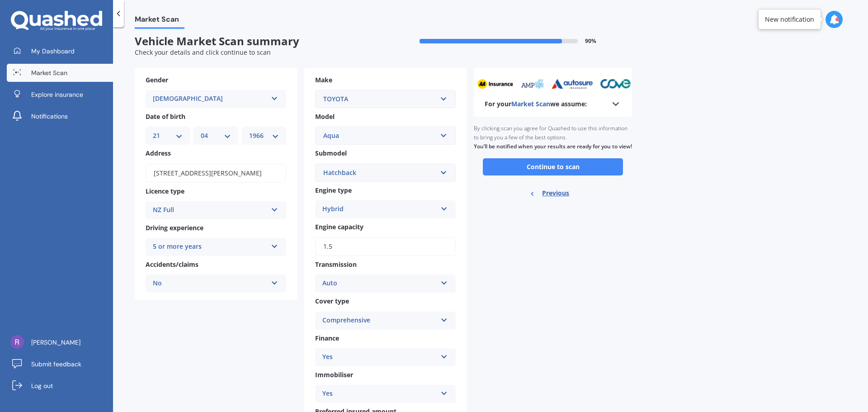
scroll to position [0, 0]
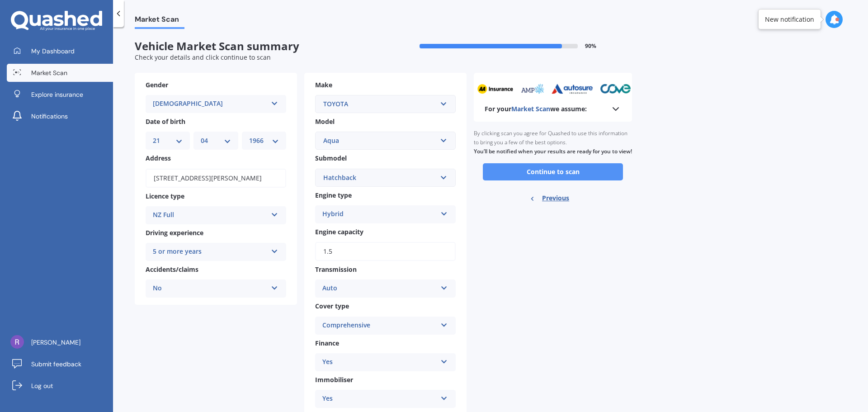
click at [562, 178] on button "Continue to scan" at bounding box center [553, 171] width 140 height 17
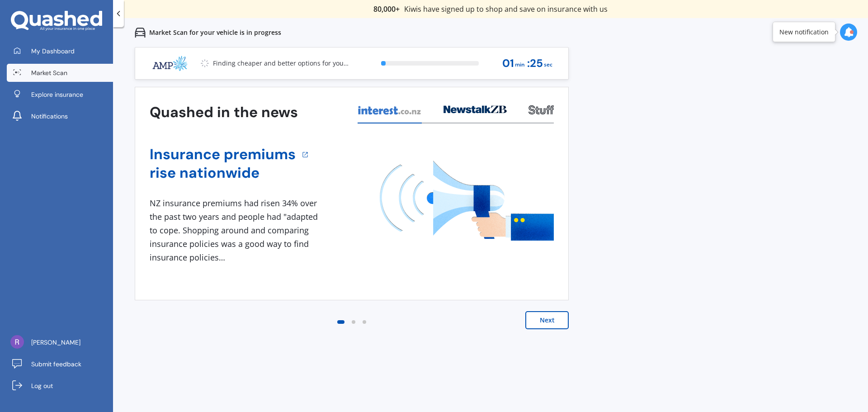
click at [537, 319] on button "Next" at bounding box center [546, 320] width 43 height 18
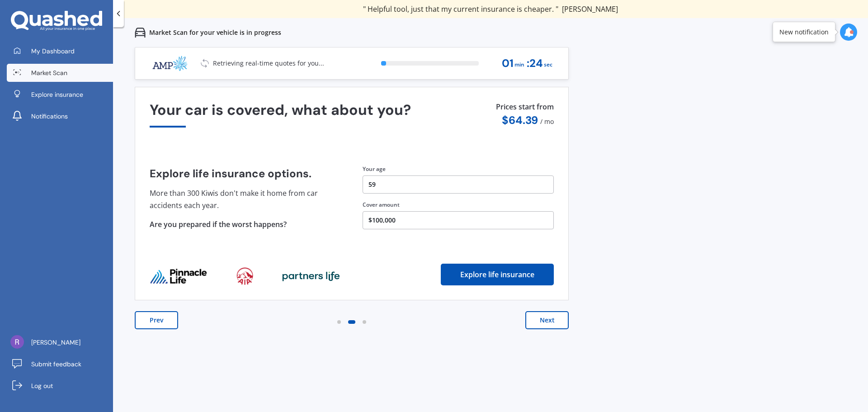
click at [550, 319] on button "Next" at bounding box center [546, 320] width 43 height 18
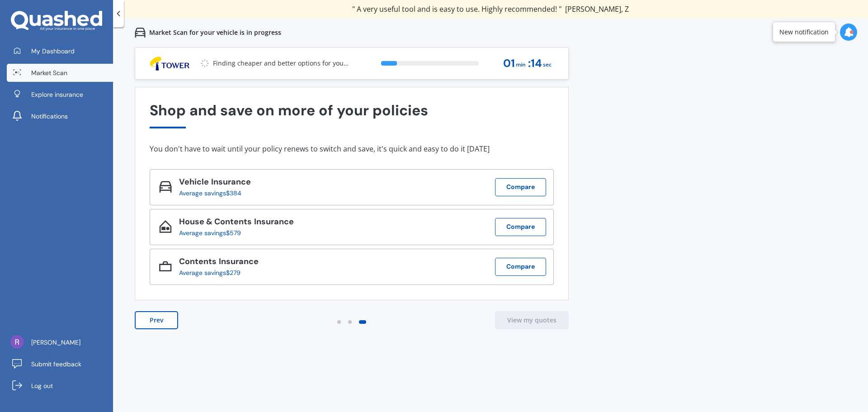
drag, startPoint x: 619, startPoint y: 128, endPoint x: 626, endPoint y: 121, distance: 9.6
click at [618, 127] on div "Previous 80,000+ Kiwis have signed up to shop and save on insurance with us " H…" at bounding box center [490, 253] width 755 height 412
click at [638, 100] on div "Previous 80,000+ Kiwis have signed up to shop and save on insurance with us " H…" at bounding box center [490, 253] width 755 height 412
